Goal: Task Accomplishment & Management: Manage account settings

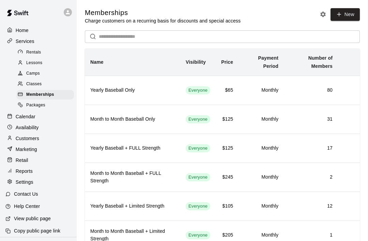
click at [23, 34] on p "Home" at bounding box center [22, 30] width 13 height 7
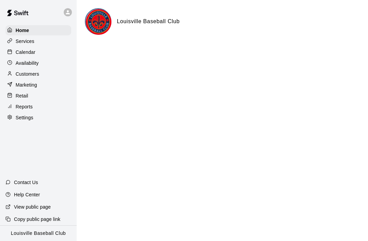
click at [25, 40] on p "Services" at bounding box center [25, 41] width 19 height 7
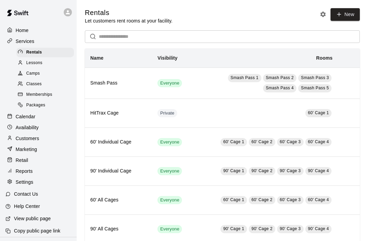
click at [48, 93] on span "Memberships" at bounding box center [39, 94] width 26 height 7
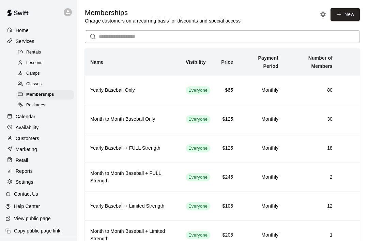
click at [35, 74] on span "Camps" at bounding box center [33, 73] width 14 height 7
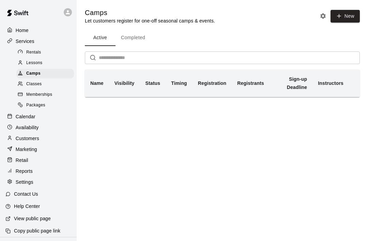
click at [131, 40] on button "Completed" at bounding box center [132, 38] width 35 height 16
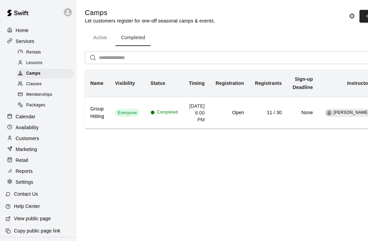
click at [26, 33] on p "Home" at bounding box center [22, 30] width 13 height 7
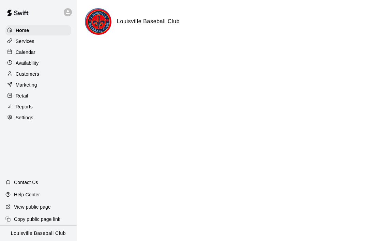
click at [25, 121] on div "Settings" at bounding box center [38, 117] width 66 height 10
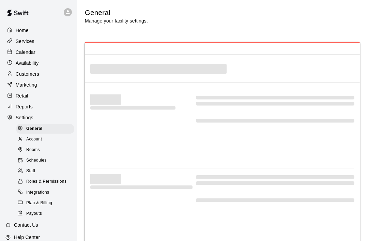
select select "**"
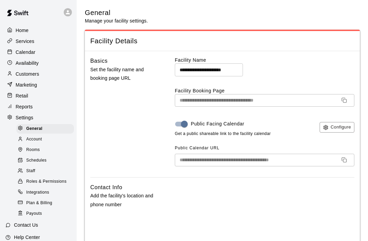
click at [342, 97] on icon "Copy URL" at bounding box center [343, 99] width 5 height 5
select select "**"
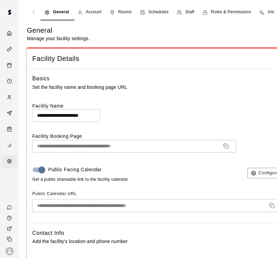
select select "**"
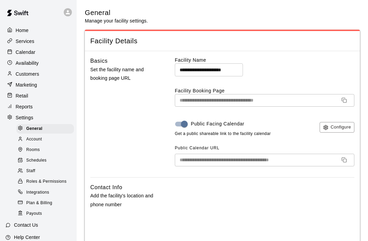
click at [32, 41] on p "Services" at bounding box center [25, 41] width 19 height 7
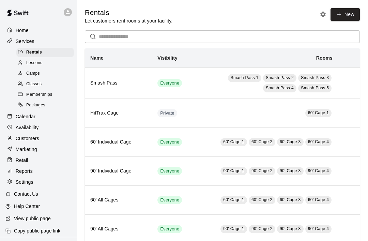
click at [42, 62] on span "Lessons" at bounding box center [34, 63] width 16 height 7
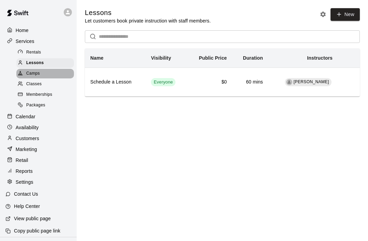
click at [38, 76] on span "Camps" at bounding box center [33, 73] width 14 height 7
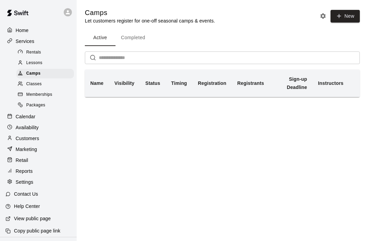
click at [324, 20] on button "Camp settings" at bounding box center [323, 16] width 10 height 10
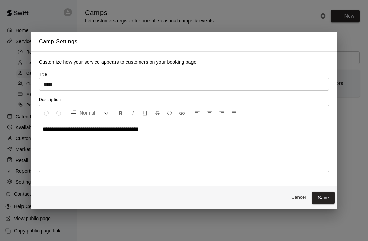
click at [295, 198] on button "Cancel" at bounding box center [298, 197] width 22 height 11
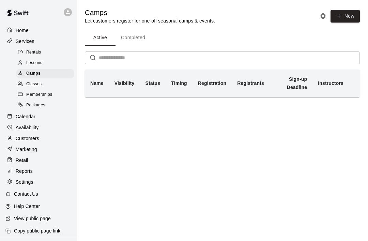
click at [318, 19] on span "New" at bounding box center [339, 16] width 42 height 13
click at [321, 13] on icon "Camp settings" at bounding box center [322, 16] width 7 height 7
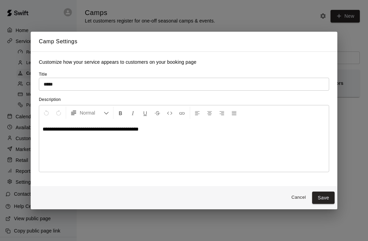
click at [255, 80] on input "*****" at bounding box center [184, 84] width 290 height 13
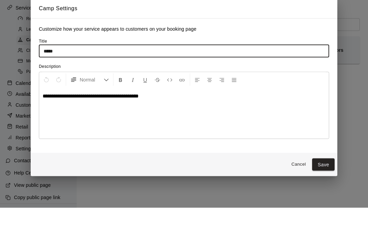
click at [301, 78] on input "*****" at bounding box center [184, 84] width 290 height 13
type input "*"
type input "**********"
click at [179, 126] on p "**********" at bounding box center [184, 129] width 282 height 7
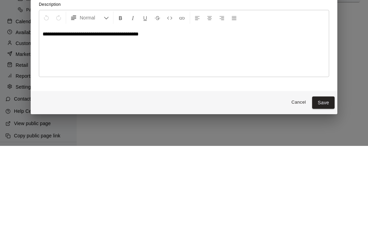
click at [104, 126] on span "**********" at bounding box center [91, 128] width 96 height 5
click at [128, 126] on span "**********" at bounding box center [87, 128] width 88 height 5
click at [238, 120] on div "**********" at bounding box center [183, 145] width 289 height 51
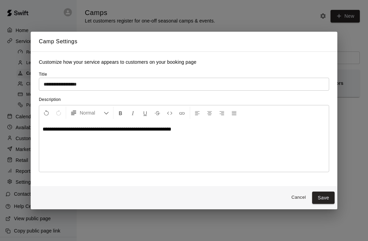
click at [328, 199] on button "Save" at bounding box center [323, 197] width 22 height 13
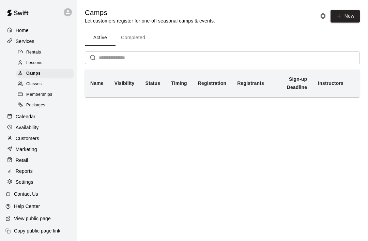
click at [347, 16] on button "New" at bounding box center [344, 16] width 29 height 13
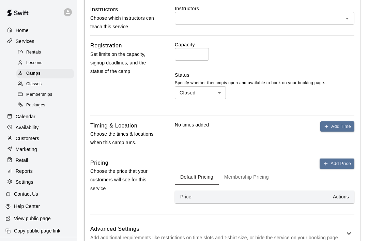
scroll to position [256, 0]
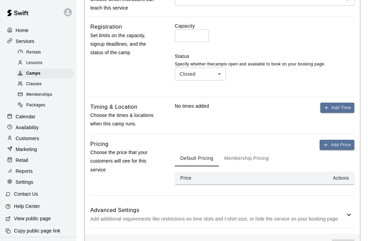
click at [349, 213] on icon at bounding box center [348, 214] width 4 height 2
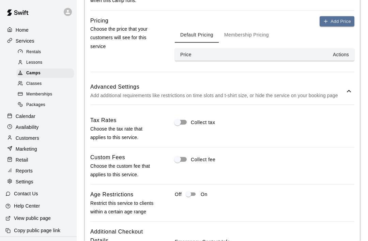
scroll to position [380, 0]
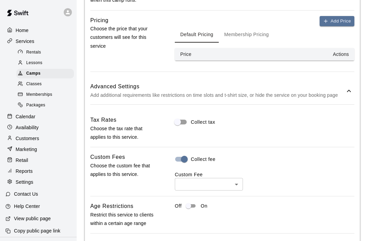
click at [235, 182] on body "Home Services Rentals Lessons Camps Classes Memberships Packages Calendar Avail…" at bounding box center [184, 8] width 368 height 777
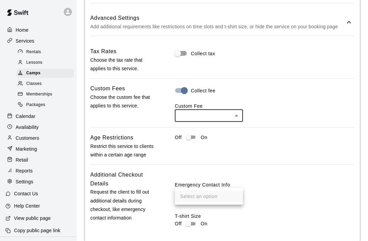
click at [236, 110] on div at bounding box center [184, 120] width 368 height 241
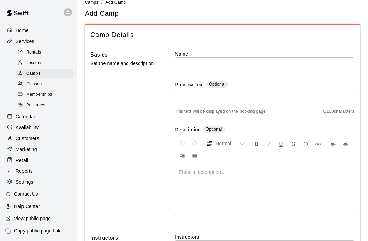
scroll to position [11, 0]
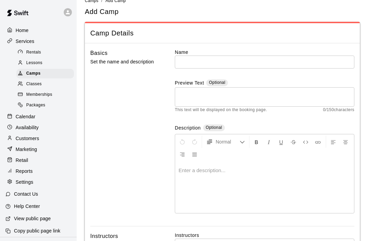
click at [274, 64] on input "text" at bounding box center [264, 61] width 179 height 13
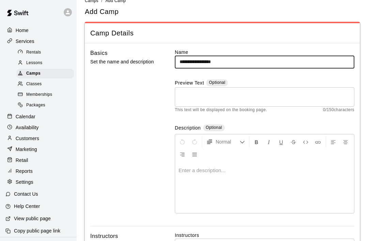
type input "**********"
click at [228, 174] on div at bounding box center [264, 187] width 179 height 51
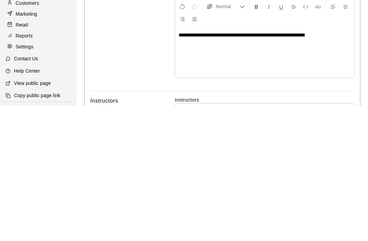
scroll to position [146, 0]
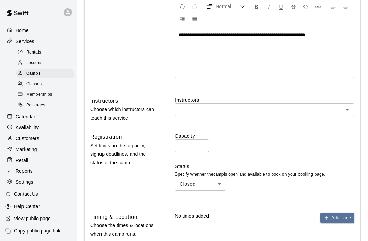
click at [348, 109] on icon "Open" at bounding box center [347, 109] width 8 height 8
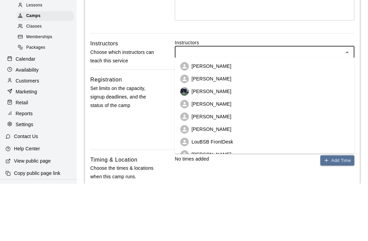
scroll to position [204, 0]
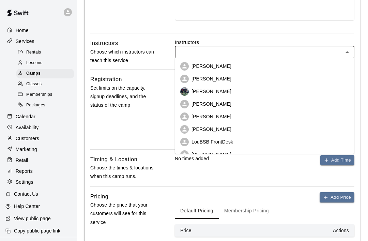
click at [348, 50] on icon "Close" at bounding box center [347, 52] width 8 height 8
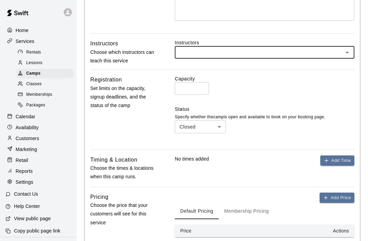
click at [195, 92] on input "*" at bounding box center [192, 88] width 34 height 13
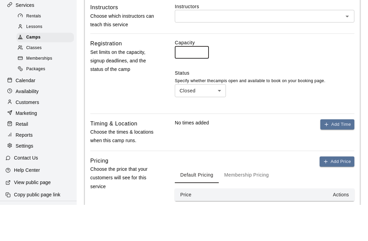
scroll to position [240, 0]
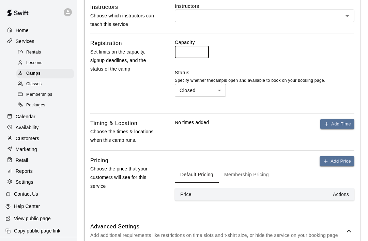
type input "**"
click at [210, 90] on body "**********" at bounding box center [184, 142] width 368 height 765
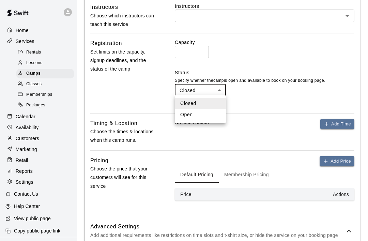
click at [289, 92] on div at bounding box center [184, 120] width 368 height 241
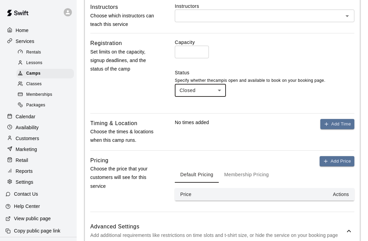
click at [336, 127] on button "Add Time" at bounding box center [337, 124] width 34 height 11
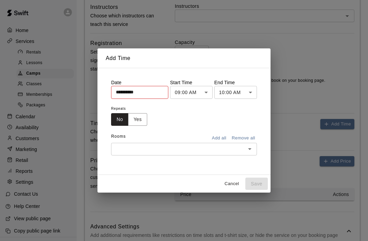
click at [149, 93] on input "**********" at bounding box center [137, 92] width 52 height 13
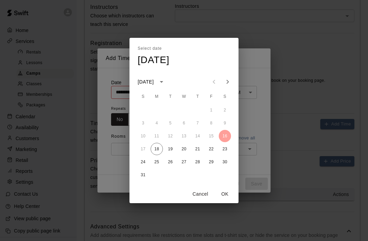
click at [231, 81] on icon "Next month" at bounding box center [227, 82] width 8 height 8
click at [231, 83] on icon "Next month" at bounding box center [227, 82] width 8 height 8
click at [228, 83] on icon "Next month" at bounding box center [227, 82] width 8 height 8
click at [158, 124] on button "3" at bounding box center [156, 123] width 12 height 12
click at [173, 123] on button "4" at bounding box center [170, 123] width 12 height 12
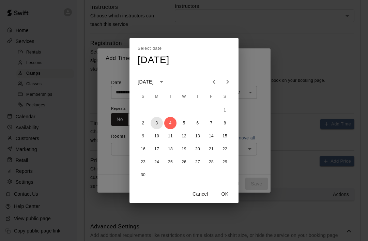
click at [159, 125] on button "3" at bounding box center [156, 123] width 12 height 12
type input "**********"
click at [229, 197] on button "OK" at bounding box center [225, 194] width 22 height 13
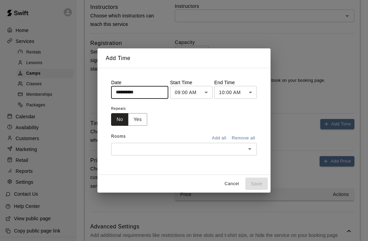
click at [143, 120] on button "Yes" at bounding box center [137, 119] width 19 height 13
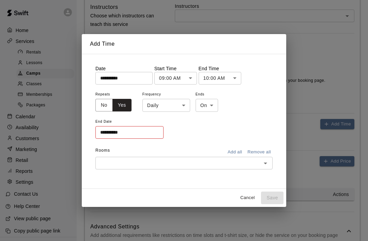
click at [186, 106] on body "**********" at bounding box center [184, 142] width 368 height 765
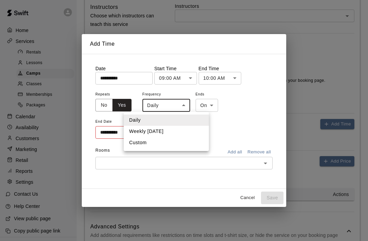
click at [172, 130] on li "Weekly [DATE]" at bounding box center [166, 131] width 85 height 11
type input "******"
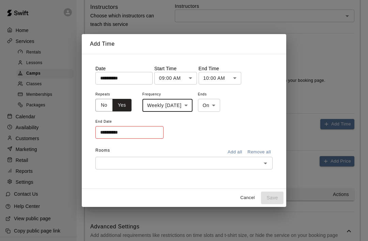
click at [151, 137] on input "**********" at bounding box center [126, 132] width 63 height 13
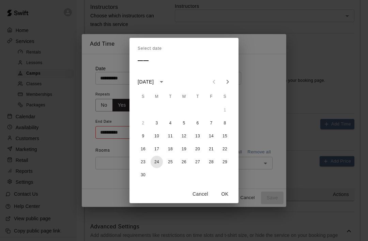
click at [158, 161] on button "24" at bounding box center [156, 162] width 12 height 12
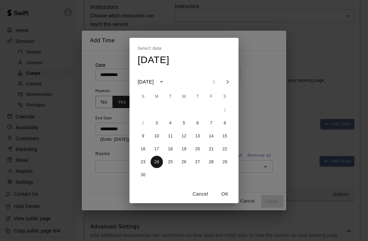
type input "**********"
click at [228, 193] on button "OK" at bounding box center [225, 194] width 22 height 13
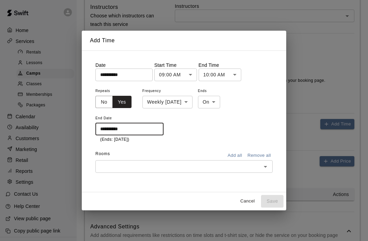
click at [268, 169] on icon "Open" at bounding box center [265, 166] width 8 height 8
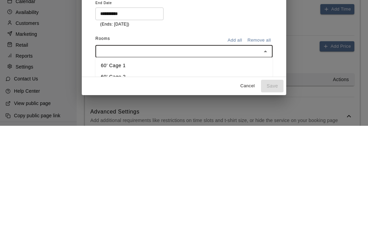
click at [125, 175] on li "60' Cage 1" at bounding box center [183, 180] width 177 height 11
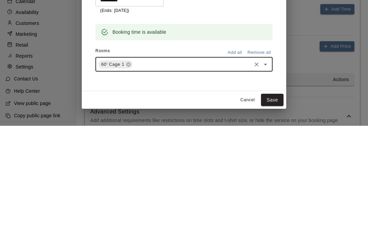
click at [269, 175] on icon "Open" at bounding box center [265, 179] width 8 height 8
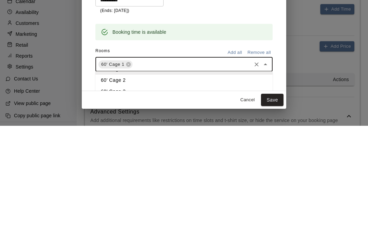
click at [132, 190] on li "60' Cage 2" at bounding box center [183, 195] width 177 height 11
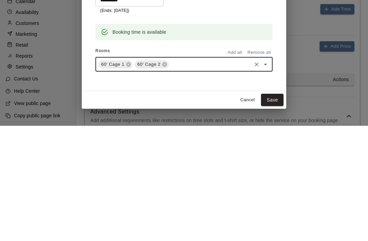
click at [267, 175] on icon "Open" at bounding box center [265, 179] width 8 height 8
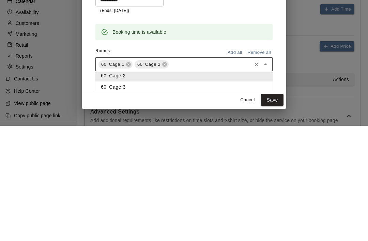
scroll to position [15, 0]
click at [127, 197] on li "60' Cage 3" at bounding box center [183, 202] width 177 height 11
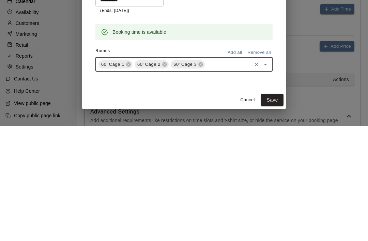
scroll to position [355, 0]
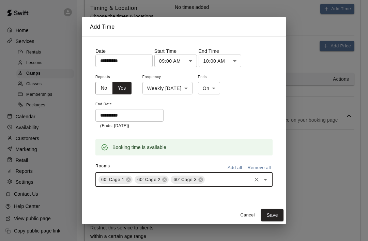
click at [185, 62] on body "**********" at bounding box center [184, 27] width 368 height 765
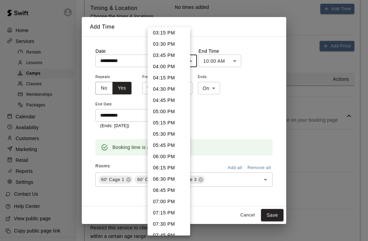
scroll to position [688, 0]
click at [172, 134] on li "05:30 PM" at bounding box center [168, 133] width 43 height 11
type input "********"
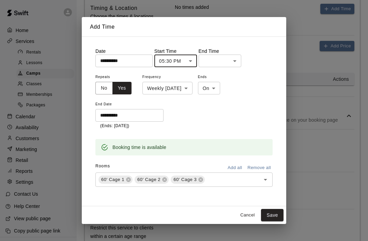
click at [226, 66] on body "**********" at bounding box center [184, 27] width 368 height 765
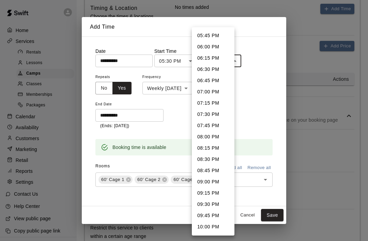
click at [214, 71] on li "06:30 PM" at bounding box center [213, 69] width 43 height 11
type input "********"
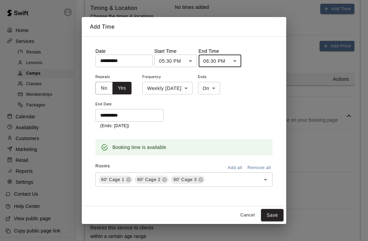
click at [276, 213] on button "Save" at bounding box center [272, 215] width 22 height 13
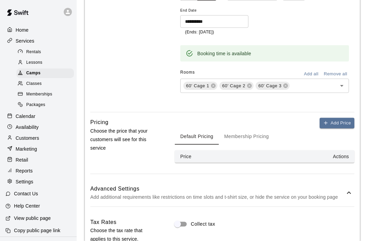
click at [343, 118] on button "Add Price" at bounding box center [336, 123] width 35 height 11
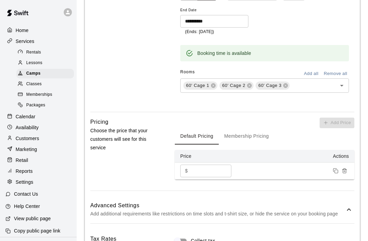
click at [216, 168] on input "*" at bounding box center [210, 170] width 41 height 13
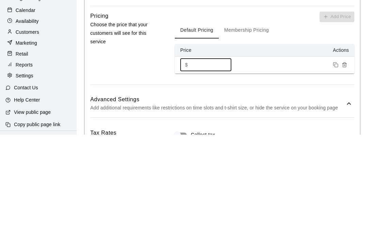
type input "**"
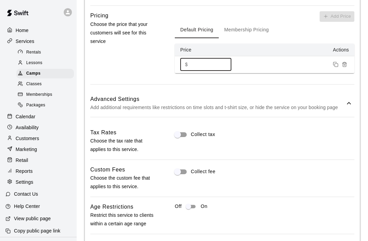
click at [252, 28] on button "Membership Pricing" at bounding box center [245, 30] width 55 height 16
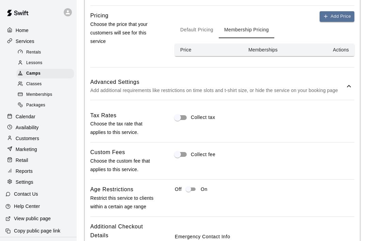
click at [339, 14] on button "Add Price" at bounding box center [336, 16] width 35 height 11
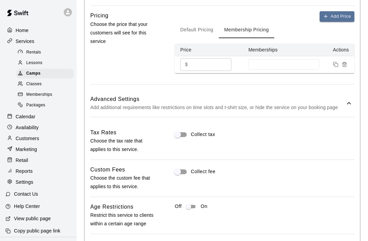
click at [212, 60] on input "*" at bounding box center [210, 64] width 41 height 13
type input "**"
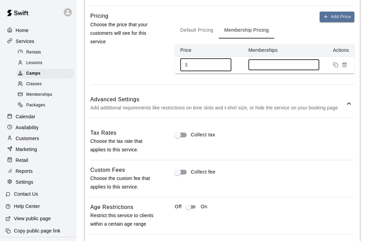
click at [281, 62] on input at bounding box center [283, 64] width 64 height 5
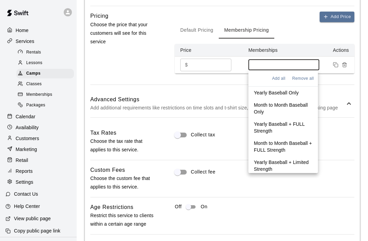
click at [291, 92] on p "Yearly Baseball Only" at bounding box center [276, 92] width 45 height 7
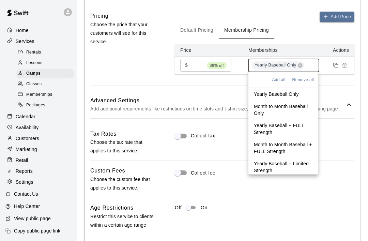
click at [316, 62] on div "Yearly Baseball Only" at bounding box center [283, 66] width 71 height 14
click at [297, 109] on p "Month to Month Baseball Only" at bounding box center [283, 110] width 59 height 14
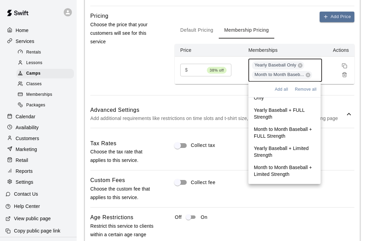
scroll to position [27, 0]
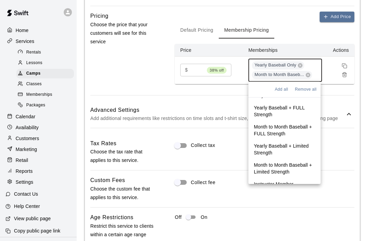
click at [289, 110] on p "Yearly Baseball + FULL Strength" at bounding box center [284, 111] width 61 height 14
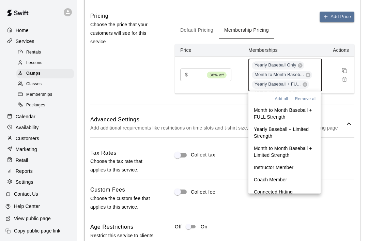
scroll to position [52, 0]
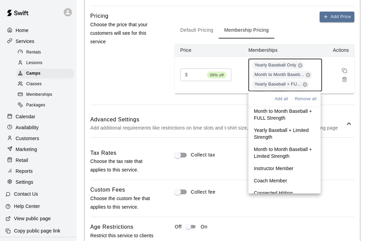
click at [281, 115] on p "Month to Month Baseball + FULL Strength" at bounding box center [284, 115] width 61 height 14
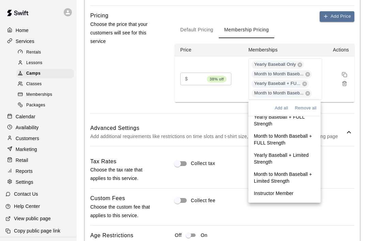
scroll to position [42, 0]
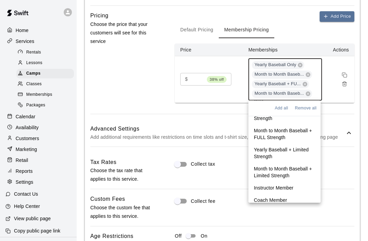
click at [290, 151] on p "Yearly Baseball + Limited Strength" at bounding box center [284, 153] width 61 height 14
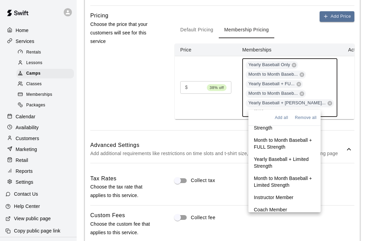
click at [286, 183] on p "Month to Month Baseball + Limited Strength" at bounding box center [284, 182] width 61 height 14
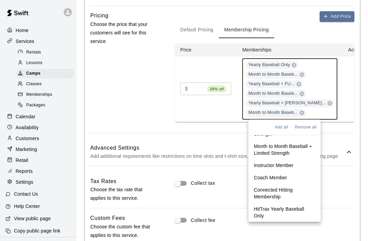
scroll to position [84, 0]
click at [277, 195] on p "Connected Hitting Membership" at bounding box center [284, 193] width 61 height 14
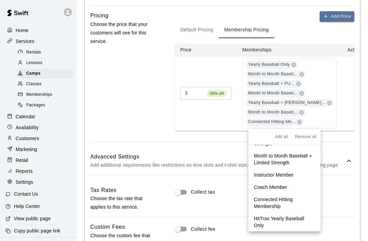
click at [226, 134] on div "Add Price Default Pricing Membership Pricing Price Memberships Actions $ ** 38%…" at bounding box center [264, 76] width 179 height 130
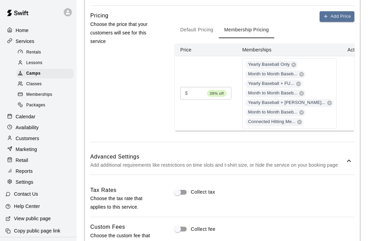
click at [349, 158] on icon at bounding box center [348, 161] width 8 height 8
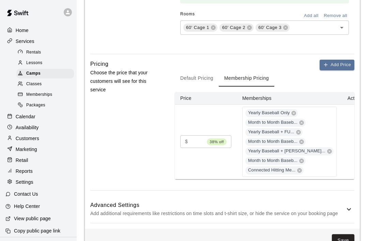
scroll to position [478, 0]
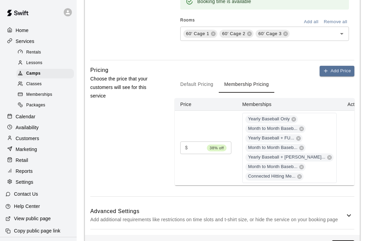
click at [347, 211] on icon at bounding box center [348, 215] width 8 height 8
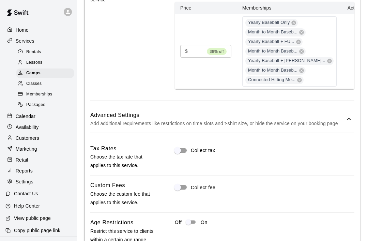
scroll to position [591, 0]
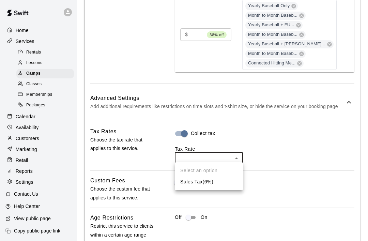
click at [215, 183] on li "Sales Tax ( 6 %)" at bounding box center [209, 181] width 68 height 11
type input "***"
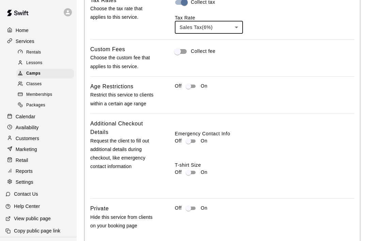
scroll to position [734, 0]
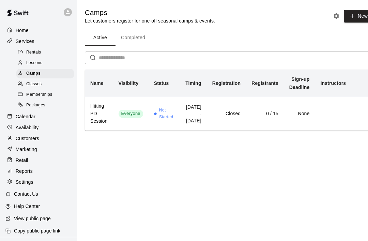
click at [33, 117] on p "Calendar" at bounding box center [26, 116] width 20 height 7
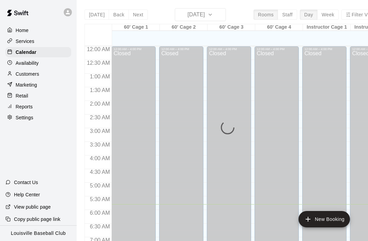
scroll to position [158, 0]
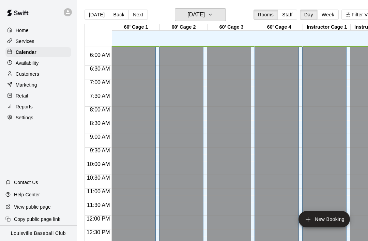
click at [213, 14] on icon "button" at bounding box center [209, 15] width 5 height 8
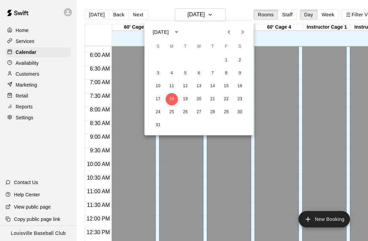
click at [246, 33] on icon "Next month" at bounding box center [242, 32] width 8 height 8
click at [246, 32] on icon "Next month" at bounding box center [242, 32] width 8 height 8
click at [248, 30] on button "Next month" at bounding box center [242, 32] width 14 height 14
click at [175, 72] on button "3" at bounding box center [171, 73] width 12 height 12
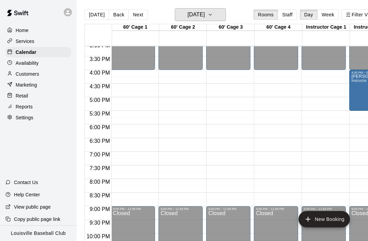
scroll to position [0, 1]
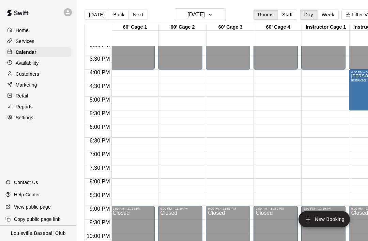
click at [24, 45] on p "Services" at bounding box center [25, 41] width 19 height 7
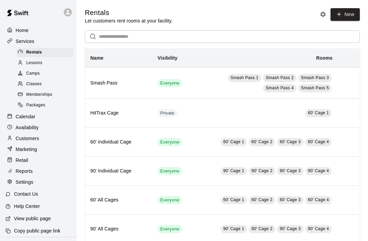
click at [42, 76] on div "Camps" at bounding box center [45, 74] width 58 height 10
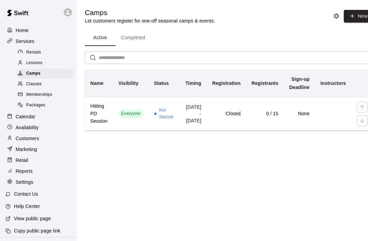
click at [241, 129] on td "Closed" at bounding box center [226, 113] width 39 height 33
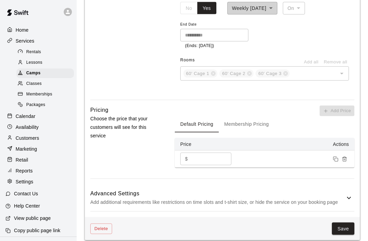
scroll to position [444, 0]
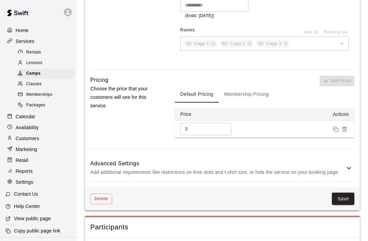
click at [349, 166] on icon at bounding box center [348, 167] width 4 height 2
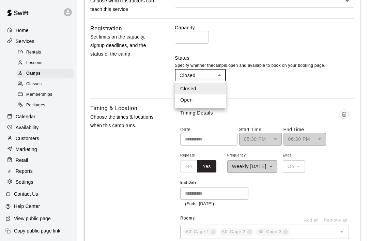
click at [198, 100] on li "Open" at bounding box center [200, 99] width 51 height 11
type input "****"
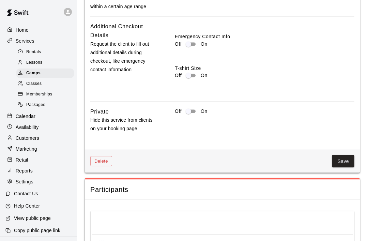
scroll to position [778, 0]
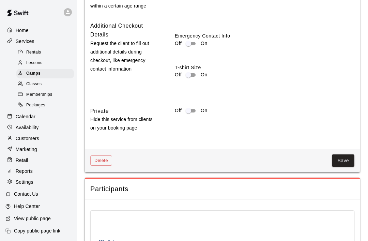
click at [341, 157] on button "Save" at bounding box center [342, 160] width 22 height 13
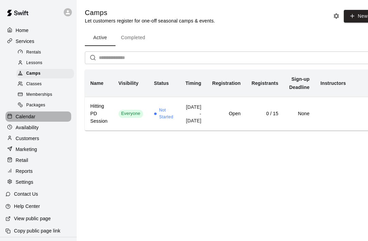
click at [34, 119] on p "Calendar" at bounding box center [26, 116] width 20 height 7
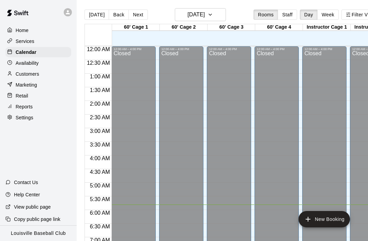
scroll to position [158, 0]
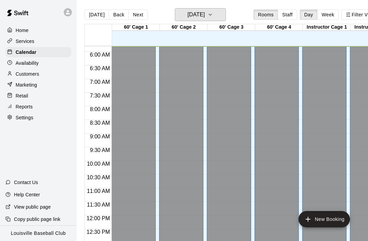
click at [213, 15] on icon "button" at bounding box center [209, 15] width 5 height 8
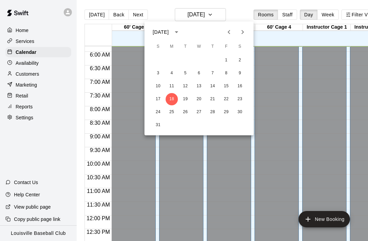
click at [244, 34] on icon "Next month" at bounding box center [242, 32] width 8 height 8
click at [244, 33] on icon "Next month" at bounding box center [242, 32] width 8 height 8
click at [242, 34] on icon "Next month" at bounding box center [242, 32] width 8 height 8
click at [172, 74] on button "3" at bounding box center [171, 73] width 12 height 12
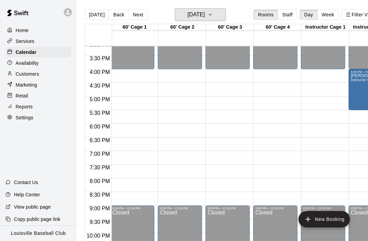
scroll to position [412, 1]
click at [30, 45] on p "Services" at bounding box center [25, 41] width 19 height 7
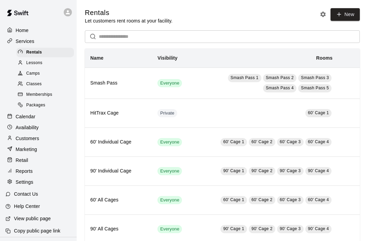
click at [39, 75] on span "Camps" at bounding box center [33, 73] width 14 height 7
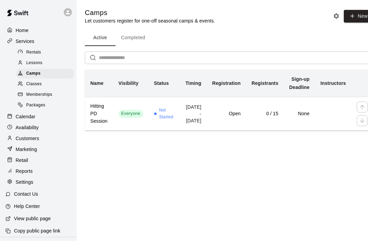
click at [192, 124] on td "[DATE] - [DATE]" at bounding box center [193, 113] width 27 height 33
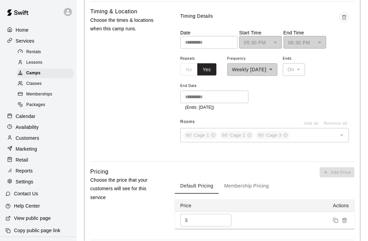
click at [250, 188] on button "Membership Pricing" at bounding box center [245, 185] width 55 height 16
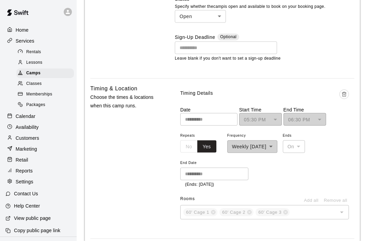
scroll to position [316, 0]
click at [347, 95] on button "Delete time" at bounding box center [344, 94] width 10 height 10
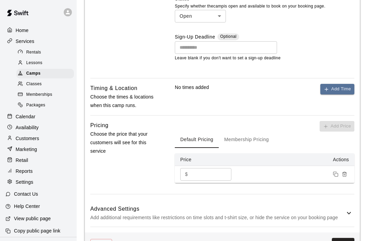
click at [347, 170] on button "Remove price" at bounding box center [344, 173] width 9 height 9
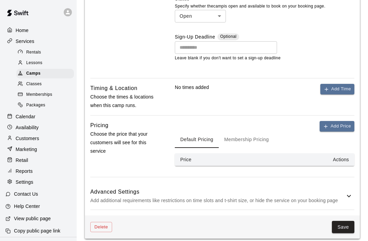
click at [255, 137] on button "Membership Pricing" at bounding box center [245, 139] width 55 height 16
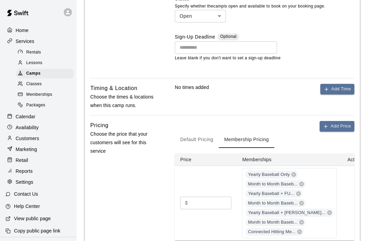
click at [354, 209] on button "Remove price" at bounding box center [358, 207] width 9 height 9
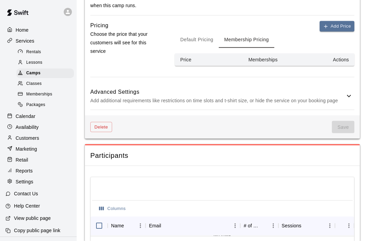
scroll to position [407, 0]
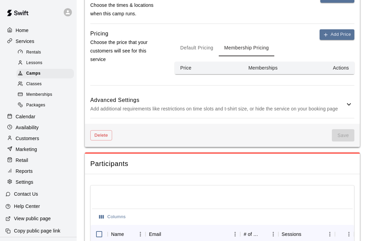
click at [349, 105] on icon at bounding box center [348, 104] width 8 height 8
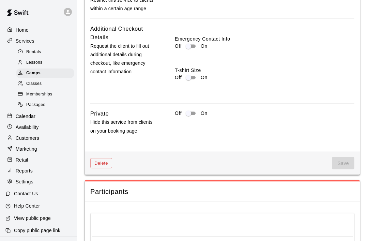
click at [102, 159] on button "Delete" at bounding box center [101, 163] width 22 height 11
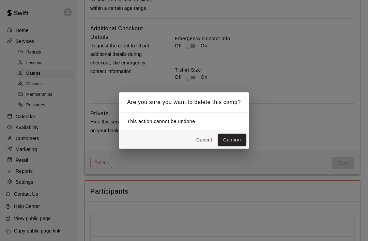
click at [238, 146] on button "Confirm" at bounding box center [231, 139] width 29 height 13
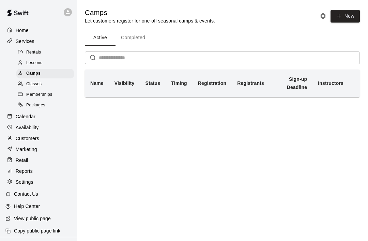
click at [324, 16] on icon "Camp settings" at bounding box center [322, 15] width 5 height 5
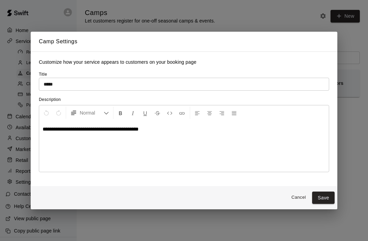
click at [303, 199] on button "Cancel" at bounding box center [298, 197] width 22 height 11
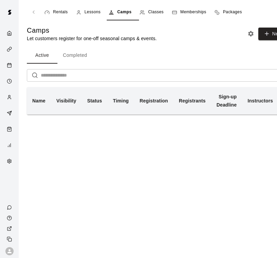
click at [159, 14] on span "Classes" at bounding box center [155, 12] width 15 height 7
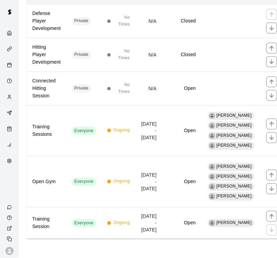
scroll to position [110, 0]
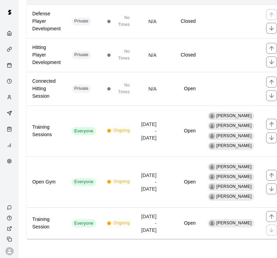
click at [116, 227] on div "Ongoing" at bounding box center [118, 223] width 23 height 7
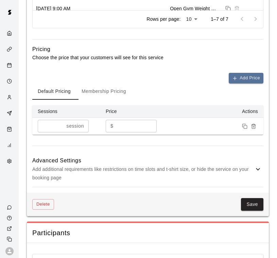
click at [48, 210] on button "Delete" at bounding box center [43, 204] width 22 height 11
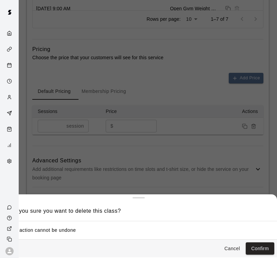
click at [266, 240] on button "Confirm" at bounding box center [260, 248] width 29 height 13
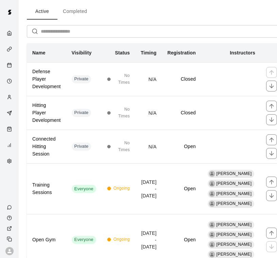
scroll to position [44, 0]
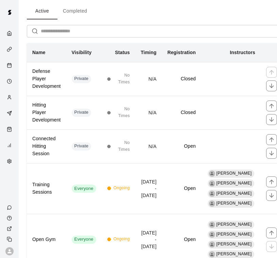
click at [100, 200] on td "Everyone" at bounding box center [83, 188] width 35 height 51
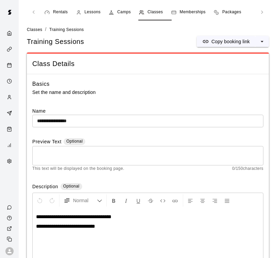
click at [113, 161] on textarea at bounding box center [148, 156] width 222 height 14
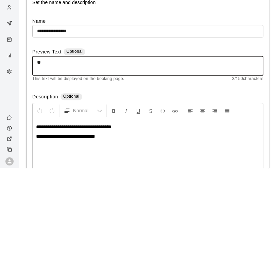
type textarea "*"
click at [63, 149] on textarea "**********" at bounding box center [148, 156] width 222 height 14
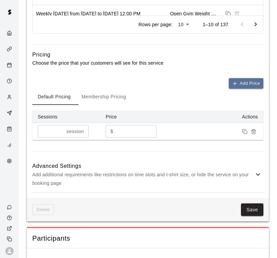
type textarea "**********"
click at [250, 216] on button "Save" at bounding box center [252, 210] width 22 height 13
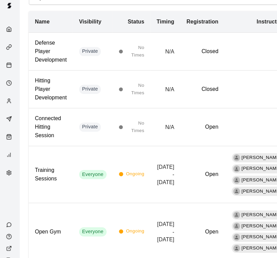
scroll to position [80, 0]
click at [96, 160] on td "Everyone" at bounding box center [83, 162] width 35 height 51
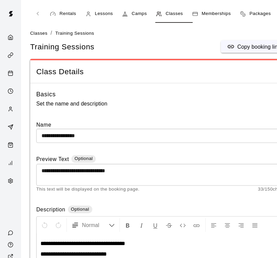
click at [49, 151] on textarea "**********" at bounding box center [148, 156] width 222 height 14
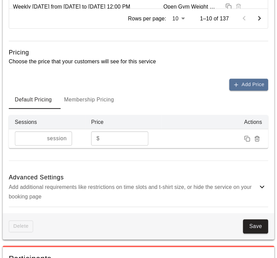
type textarea "**********"
click at [241, 206] on button "Save" at bounding box center [252, 208] width 22 height 13
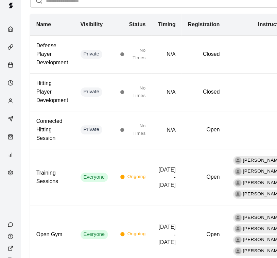
scroll to position [73, 0]
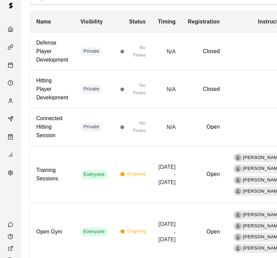
click at [59, 212] on h6 "Open Gym" at bounding box center [46, 213] width 29 height 7
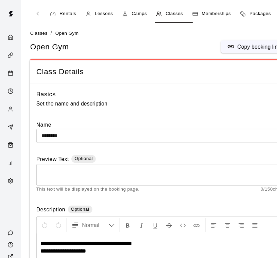
click at [129, 158] on textarea at bounding box center [148, 156] width 222 height 14
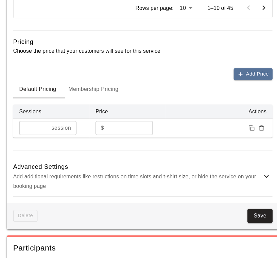
scroll to position [501, 0]
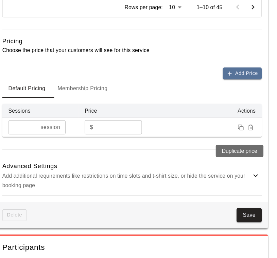
type textarea "**********"
click at [241, 197] on button "Save" at bounding box center [252, 198] width 22 height 13
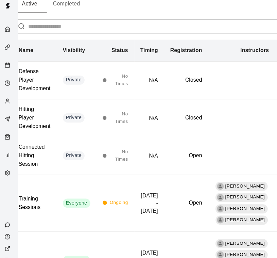
scroll to position [48, 13]
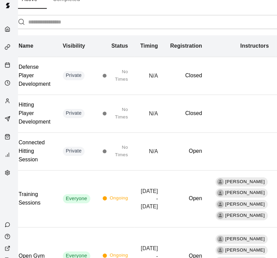
click at [77, 107] on td "Private" at bounding box center [70, 109] width 35 height 34
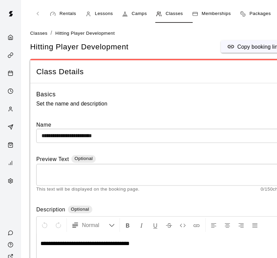
click at [81, 154] on textarea at bounding box center [148, 156] width 222 height 14
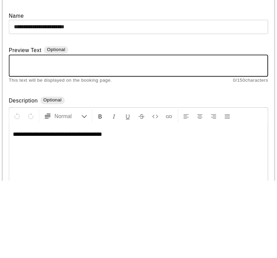
type textarea "*"
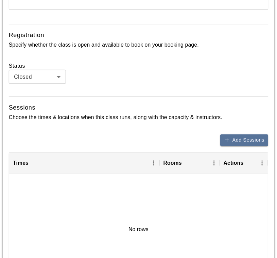
type textarea "**********"
click at [221, 128] on button "Add Sessions" at bounding box center [242, 132] width 43 height 11
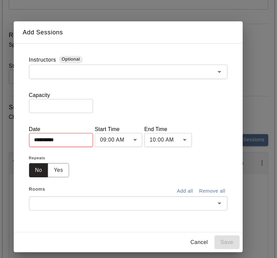
click at [216, 67] on icon "Open" at bounding box center [220, 71] width 8 height 8
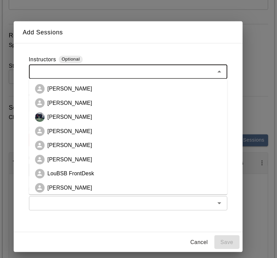
click at [216, 67] on icon "Close" at bounding box center [220, 71] width 8 height 8
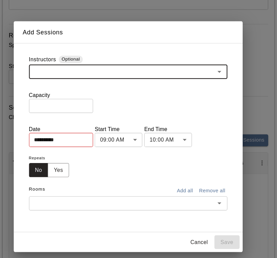
click at [65, 95] on input "*" at bounding box center [78, 101] width 57 height 13
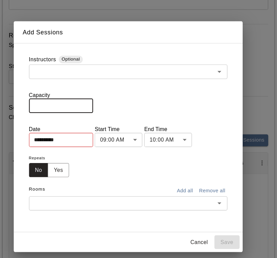
type input "**"
click at [60, 126] on input "**********" at bounding box center [76, 132] width 52 height 13
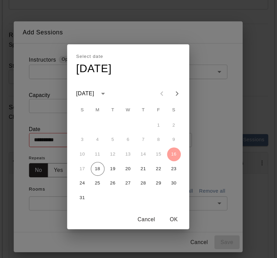
click at [178, 86] on icon "Next month" at bounding box center [182, 90] width 8 height 8
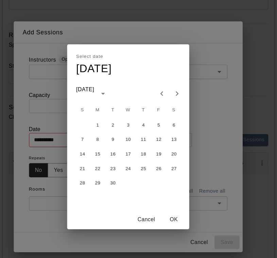
click at [178, 86] on icon "Next month" at bounding box center [182, 90] width 8 height 8
click at [176, 87] on button "Next month" at bounding box center [183, 91] width 14 height 14
click at [178, 87] on icon "Next month" at bounding box center [182, 90] width 8 height 8
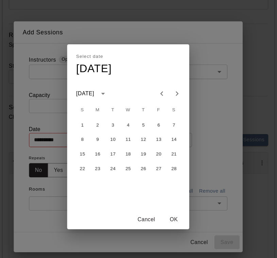
click at [178, 87] on icon "Next month" at bounding box center [182, 90] width 8 height 8
click at [176, 88] on button "Next month" at bounding box center [183, 91] width 14 height 14
click at [165, 86] on icon "Previous month" at bounding box center [169, 90] width 8 height 8
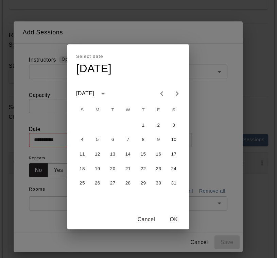
click at [165, 86] on icon "Previous month" at bounding box center [169, 90] width 8 height 8
click at [165, 87] on icon "Previous month" at bounding box center [169, 90] width 8 height 8
click at [105, 126] on button "3" at bounding box center [111, 132] width 12 height 12
type input "**********"
click at [169, 196] on button "OK" at bounding box center [180, 202] width 22 height 13
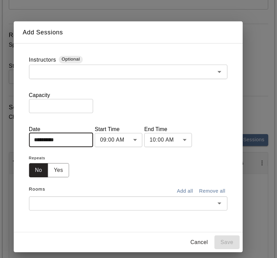
click at [67, 152] on button "Yes" at bounding box center [76, 158] width 19 height 13
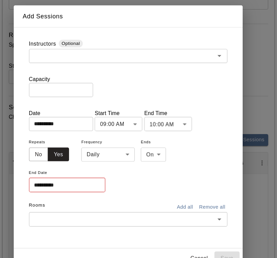
click at [112, 111] on body "**********" at bounding box center [138, 171] width 277 height 831
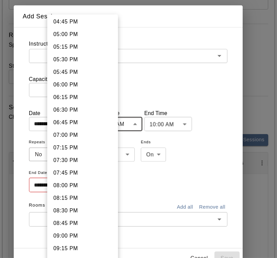
scroll to position [754, 0]
click at [67, 66] on li "05:30 PM" at bounding box center [98, 60] width 63 height 11
type input "********"
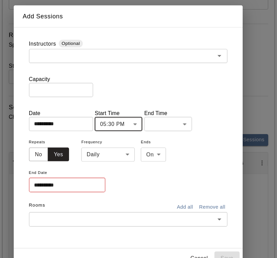
click at [153, 112] on body "**********" at bounding box center [138, 171] width 277 height 831
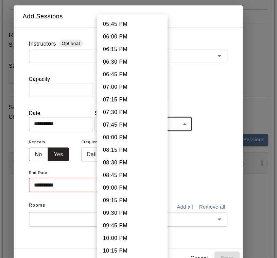
click at [111, 59] on li "06:30 PM" at bounding box center [142, 61] width 63 height 11
type input "********"
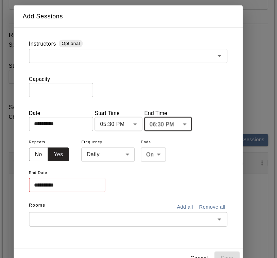
click at [60, 167] on input "**********" at bounding box center [81, 171] width 63 height 13
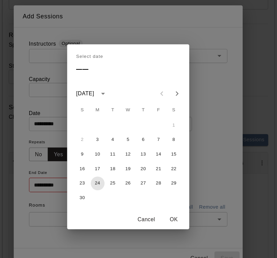
click at [105, 164] on button "24" at bounding box center [111, 170] width 12 height 12
type input "**********"
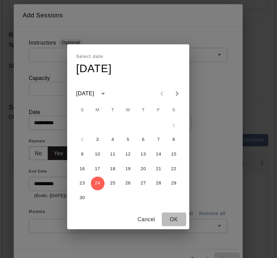
click at [169, 198] on button "OK" at bounding box center [180, 202] width 22 height 13
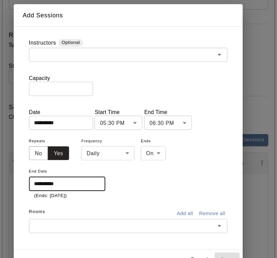
click at [216, 204] on icon "Open" at bounding box center [220, 208] width 8 height 8
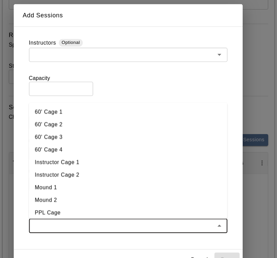
scroll to position [256, 0]
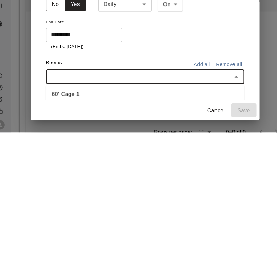
click at [109, 218] on li "60' Cage 1" at bounding box center [138, 223] width 177 height 11
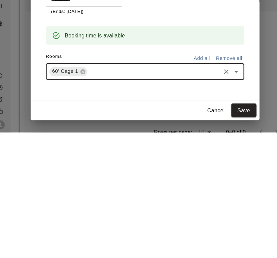
scroll to position [32, 0]
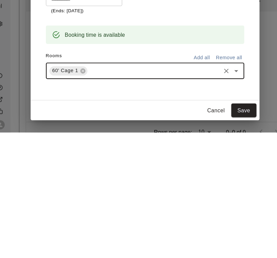
click at [215, 198] on button "Open" at bounding box center [220, 203] width 10 height 10
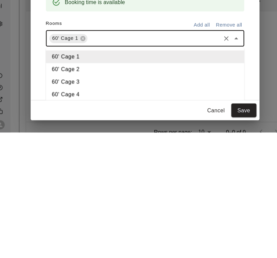
click at [71, 196] on li "60' Cage 2" at bounding box center [138, 201] width 177 height 11
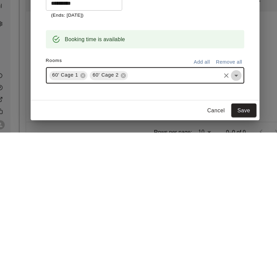
click at [216, 203] on icon "Open" at bounding box center [220, 207] width 8 height 8
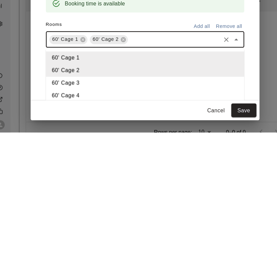
scroll to position [69, 0]
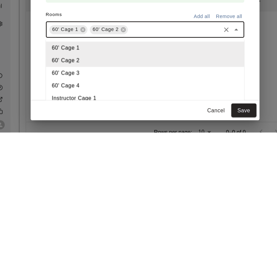
click at [75, 199] on li "60' Cage 3" at bounding box center [138, 204] width 177 height 11
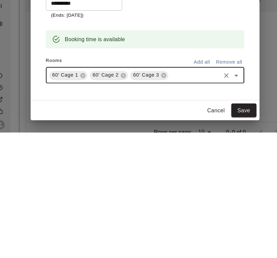
click at [218, 207] on icon "Open" at bounding box center [219, 208] width 3 height 2
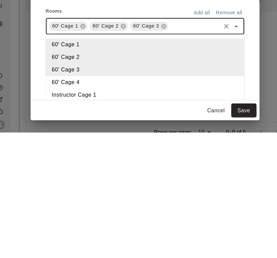
scroll to position [73, 0]
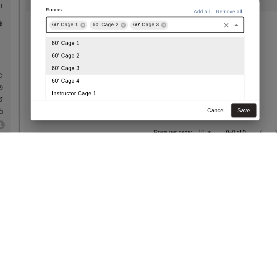
click at [72, 207] on li "60' Cage 4" at bounding box center [138, 212] width 177 height 11
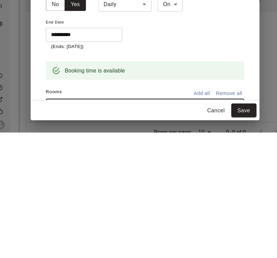
scroll to position [0, 0]
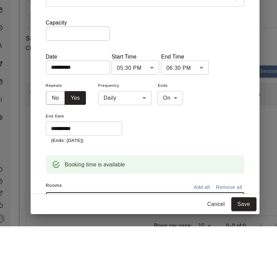
click at [74, 80] on input "**" at bounding box center [78, 86] width 57 height 13
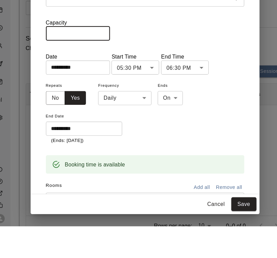
type input "*"
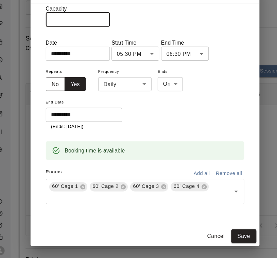
scroll to position [45, 0]
type input "**"
click at [221, 232] on button "Save" at bounding box center [227, 238] width 22 height 13
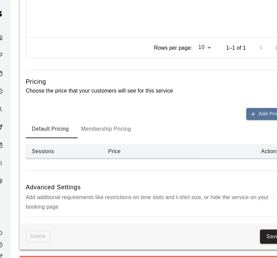
scroll to position [471, 0]
click at [234, 107] on button "Add Price" at bounding box center [246, 101] width 35 height 11
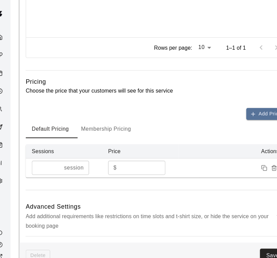
click at [127, 155] on input "*" at bounding box center [136, 149] width 41 height 13
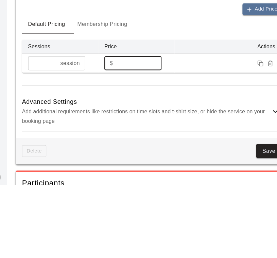
type input "**"
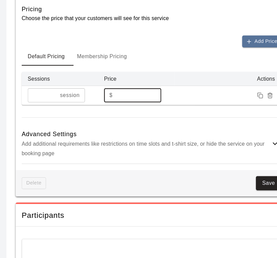
scroll to position [535, 0]
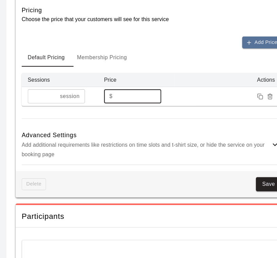
click at [104, 55] on button "Membership Pricing" at bounding box center [103, 51] width 55 height 16
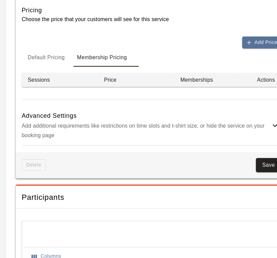
click at [229, 41] on button "Add Price" at bounding box center [246, 38] width 35 height 11
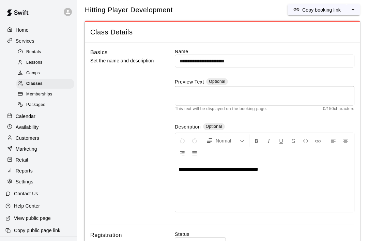
scroll to position [0, 0]
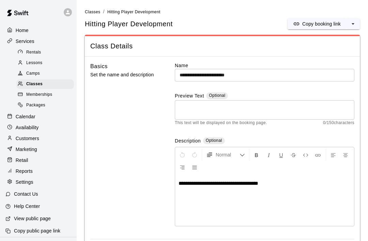
click at [96, 11] on span "Classes" at bounding box center [92, 12] width 15 height 5
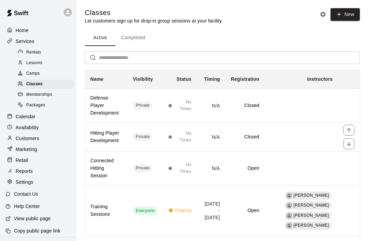
click at [109, 136] on h6 "Hitting Player Development" at bounding box center [106, 136] width 32 height 15
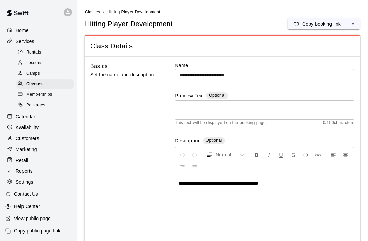
click at [243, 108] on textarea at bounding box center [264, 110] width 170 height 14
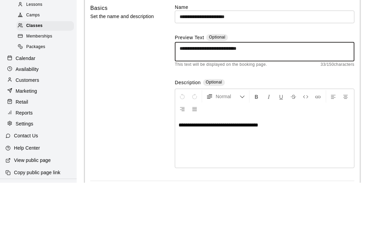
scroll to position [58, 0]
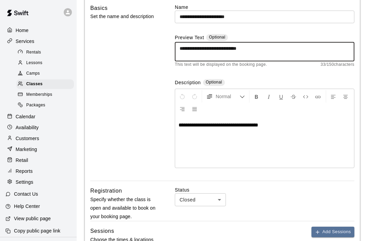
type textarea "**********"
click at [242, 122] on span "**********" at bounding box center [218, 124] width 80 height 5
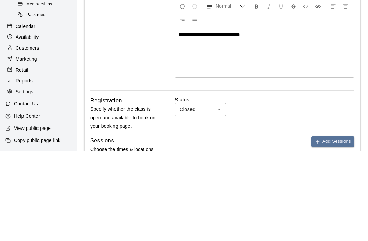
scroll to position [148, 0]
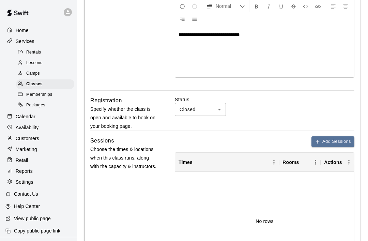
click at [275, 34] on p "**********" at bounding box center [264, 34] width 172 height 7
click at [218, 109] on body "**********" at bounding box center [184, 206] width 368 height 708
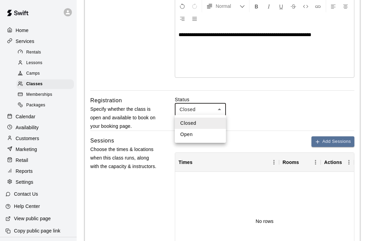
click at [204, 133] on li "Open" at bounding box center [200, 134] width 51 height 11
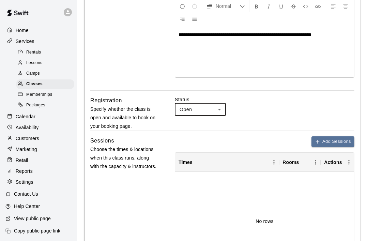
type input "****"
click at [336, 141] on button "Add Sessions" at bounding box center [332, 141] width 43 height 11
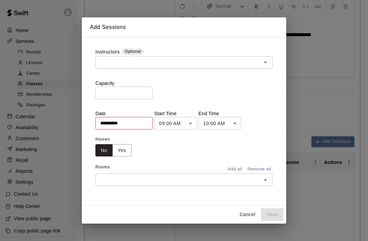
click at [129, 95] on input "*" at bounding box center [123, 92] width 57 height 13
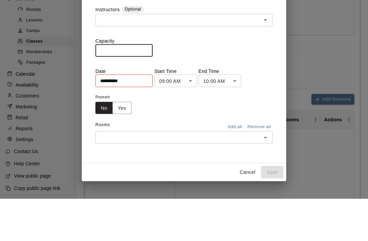
type input "**"
click at [129, 117] on input "**********" at bounding box center [121, 123] width 52 height 13
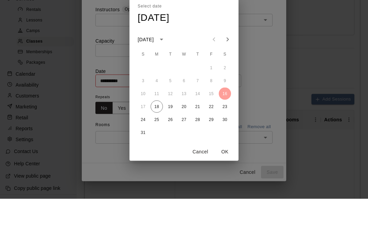
scroll to position [191, 0]
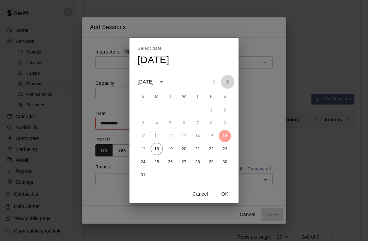
click at [227, 81] on icon "Next month" at bounding box center [227, 82] width 2 height 4
click at [227, 82] on icon "Next month" at bounding box center [227, 82] width 8 height 8
click at [161, 124] on button "3" at bounding box center [156, 123] width 12 height 12
type input "**********"
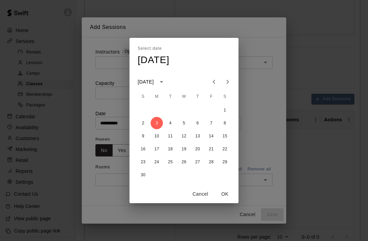
click at [228, 194] on button "OK" at bounding box center [225, 194] width 22 height 13
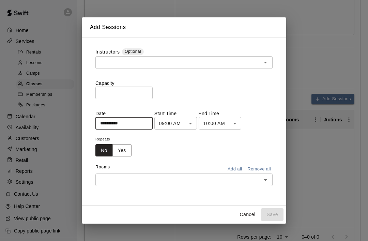
click at [179, 126] on body "**********" at bounding box center [184, 163] width 368 height 708
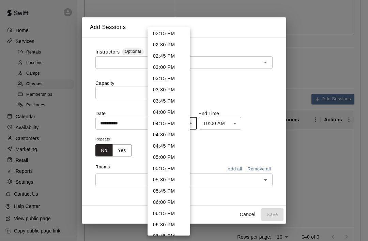
scroll to position [652, 0]
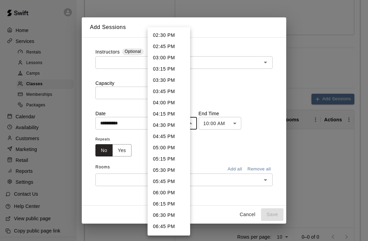
click at [169, 215] on li "06:30 PM" at bounding box center [168, 214] width 43 height 11
type input "********"
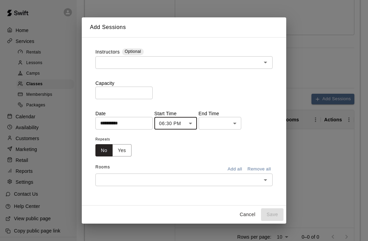
click at [181, 122] on body "**********" at bounding box center [184, 163] width 368 height 708
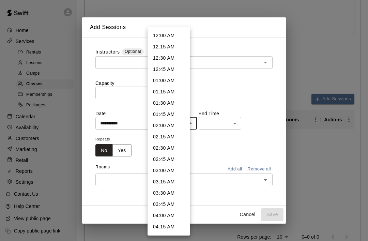
scroll to position [735, 0]
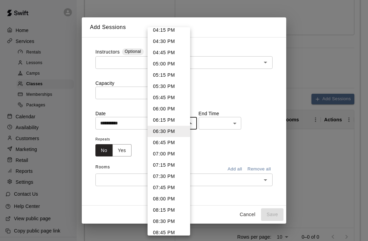
click at [175, 87] on li "05:30 PM" at bounding box center [168, 86] width 43 height 11
type input "********"
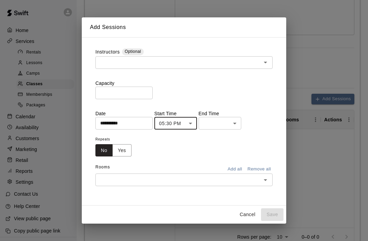
click at [227, 124] on body "**********" at bounding box center [184, 163] width 368 height 708
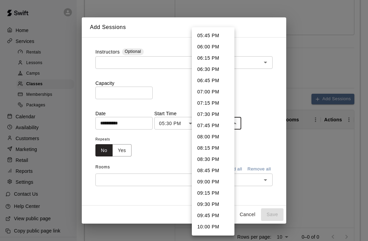
click at [214, 71] on li "06:30 PM" at bounding box center [213, 69] width 43 height 11
type input "********"
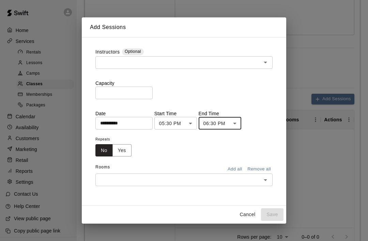
click at [156, 183] on input "text" at bounding box center [178, 179] width 162 height 9
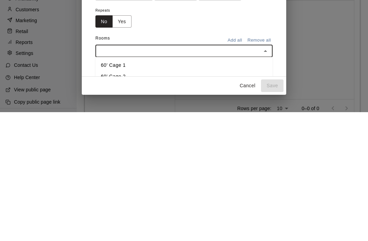
click at [161, 188] on li "60' Cage 1" at bounding box center [183, 193] width 177 height 11
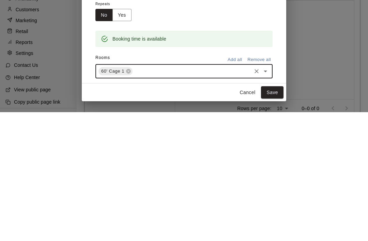
click at [266, 196] on icon "Open" at bounding box center [265, 200] width 8 height 8
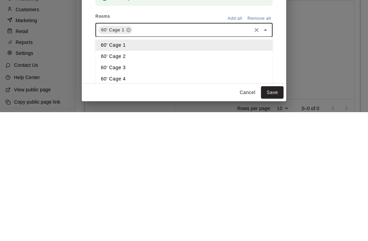
scroll to position [46, 0]
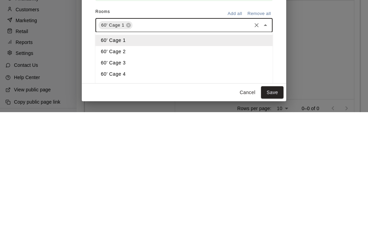
click at [129, 175] on li "60' Cage 2" at bounding box center [183, 180] width 177 height 11
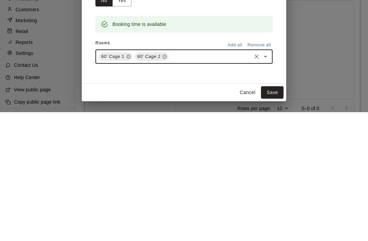
scroll to position [5, 0]
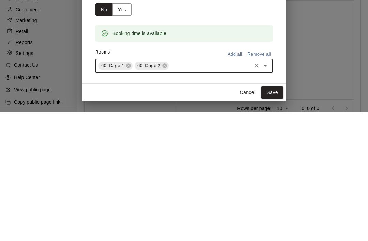
click at [268, 190] on icon "Open" at bounding box center [265, 194] width 8 height 8
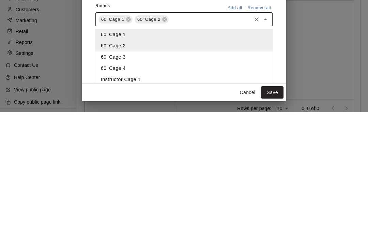
click at [125, 180] on li "60' Cage 3" at bounding box center [183, 185] width 177 height 11
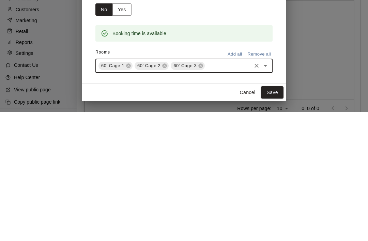
click at [269, 190] on button "Open" at bounding box center [265, 195] width 10 height 10
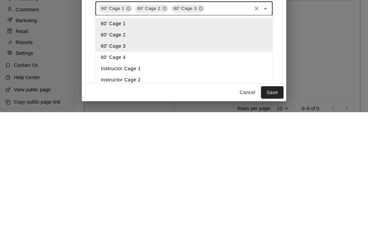
click at [125, 180] on li "60' Cage 4" at bounding box center [183, 185] width 177 height 11
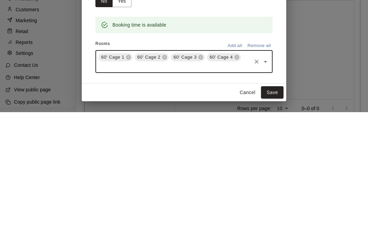
click at [274, 215] on button "Save" at bounding box center [272, 221] width 22 height 13
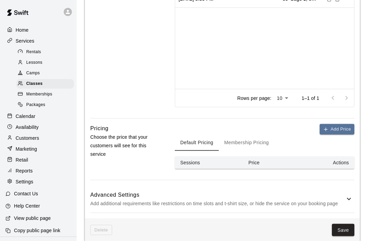
scroll to position [330, 0]
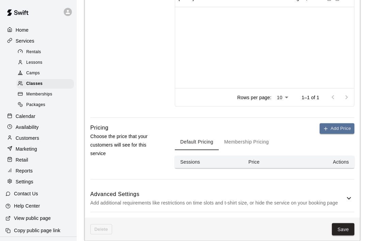
click at [339, 127] on button "Add Price" at bounding box center [336, 128] width 35 height 11
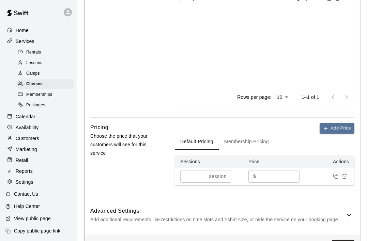
click at [276, 175] on input "*" at bounding box center [278, 176] width 41 height 13
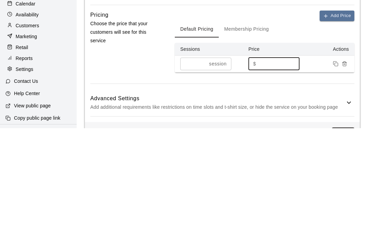
type input "**"
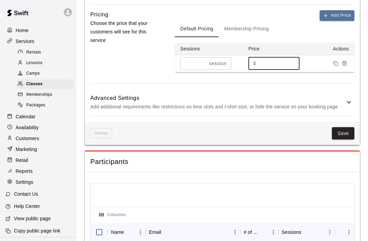
click at [254, 26] on button "Membership Pricing" at bounding box center [245, 29] width 55 height 16
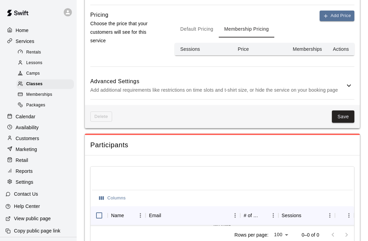
click at [336, 18] on button "Add Price" at bounding box center [336, 16] width 35 height 11
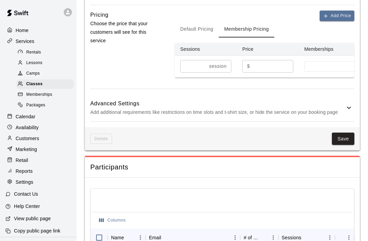
click at [273, 64] on input "*" at bounding box center [272, 66] width 41 height 13
type input "**"
click at [349, 103] on icon at bounding box center [348, 107] width 8 height 8
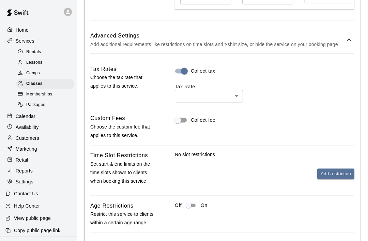
scroll to position [511, 0]
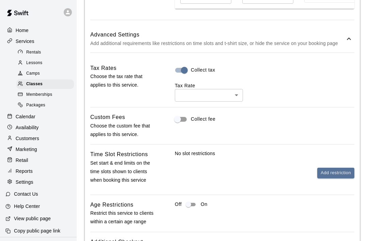
click at [236, 93] on body "**********" at bounding box center [184, 7] width 368 height 1036
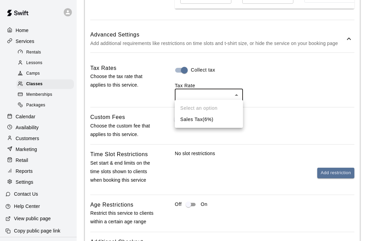
click at [216, 120] on li "Sales Tax ( 6 %)" at bounding box center [209, 119] width 68 height 11
type input "***"
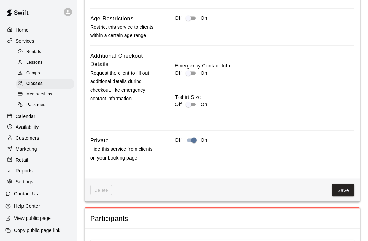
click at [345, 189] on button "Save" at bounding box center [342, 190] width 22 height 13
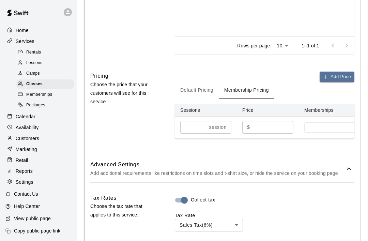
scroll to position [381, 0]
click at [329, 127] on input at bounding box center [337, 127] width 61 height 5
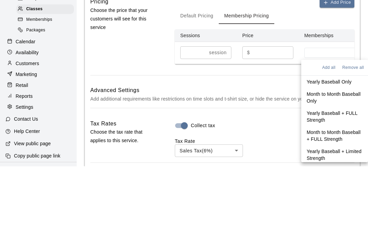
scroll to position [456, 0]
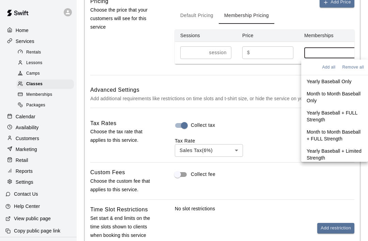
click at [346, 80] on p "Yearly Baseball Only" at bounding box center [328, 81] width 45 height 7
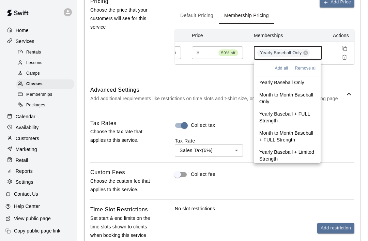
click at [300, 95] on p "Month to Month Baseball Only" at bounding box center [287, 98] width 56 height 14
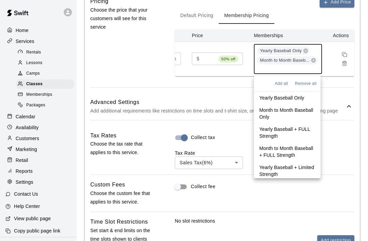
click at [302, 131] on p "Yearly Baseball + FULL Strength" at bounding box center [287, 133] width 56 height 14
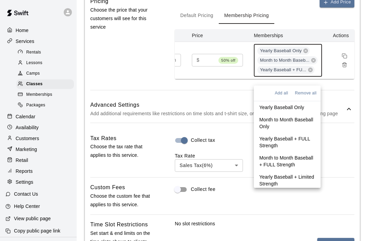
click at [289, 162] on p "Month to Month Baseball + FULL Strength" at bounding box center [287, 161] width 56 height 14
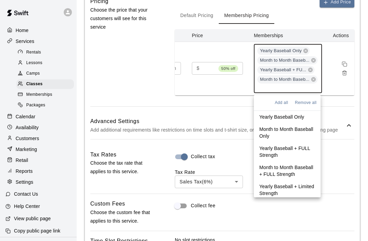
click at [303, 189] on p "Yearly Baseball + Limited Strength" at bounding box center [287, 190] width 56 height 14
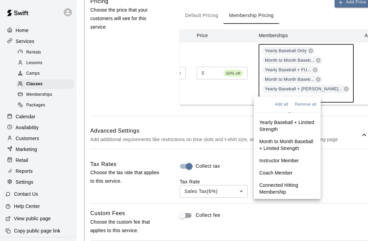
scroll to position [66, 0]
click at [294, 143] on p "Month to Month Baseball + Limited Strength" at bounding box center [287, 144] width 56 height 14
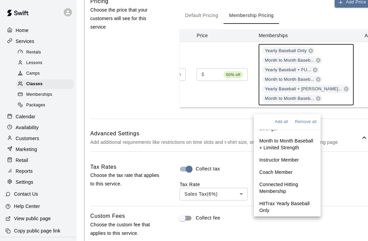
scroll to position [84, 0]
click at [283, 190] on p "Connected Hitting Membership" at bounding box center [287, 188] width 56 height 14
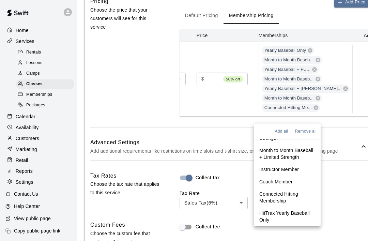
click at [227, 127] on div "Add Price Default Pricing Membership Pricing Sessions Price Memberships Actions…" at bounding box center [273, 62] width 189 height 130
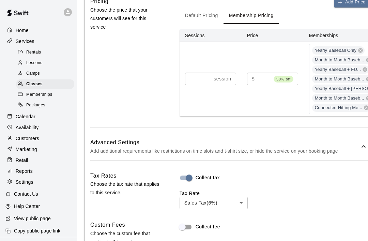
scroll to position [0, 0]
click at [200, 18] on button "Default Pricing" at bounding box center [201, 15] width 44 height 16
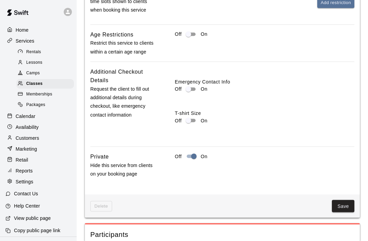
click at [343, 204] on button "Save" at bounding box center [342, 206] width 22 height 13
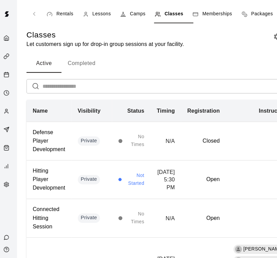
click at [47, 163] on h6 "Hitting Player Development" at bounding box center [46, 157] width 29 height 22
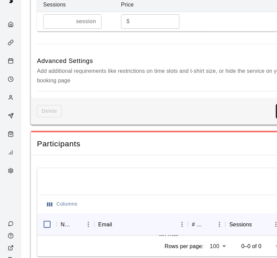
scroll to position [595, 0]
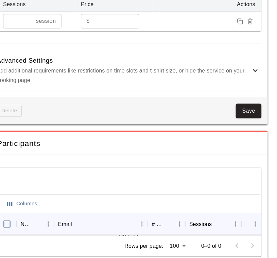
click at [254, 70] on icon at bounding box center [258, 74] width 8 height 8
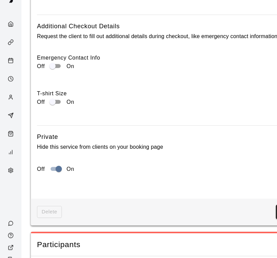
scroll to position [923, 0]
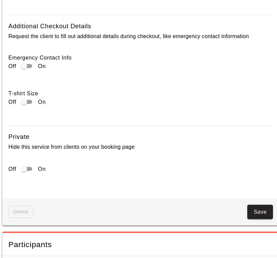
click at [241, 192] on button "Save" at bounding box center [252, 197] width 22 height 13
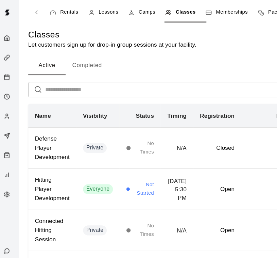
click at [88, 158] on span "Everyone" at bounding box center [84, 156] width 25 height 6
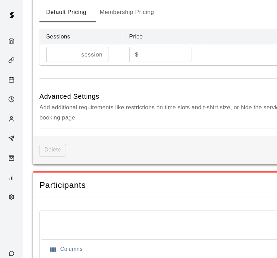
click at [207, 91] on p "Add additional requirements like restrictions on time slots and t-shirt size, o…" at bounding box center [143, 91] width 222 height 17
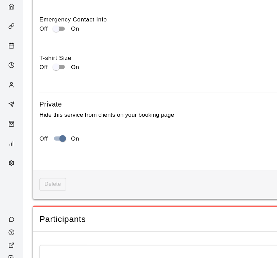
scroll to position [943, 0]
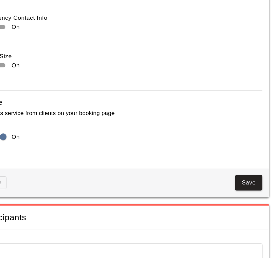
click at [241, 171] on button "Save" at bounding box center [252, 177] width 22 height 13
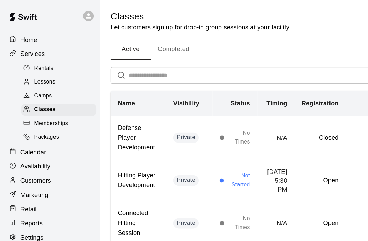
click at [26, 119] on p "Calendar" at bounding box center [26, 116] width 20 height 7
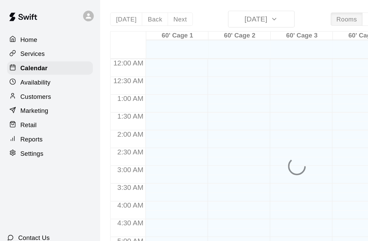
scroll to position [167, 0]
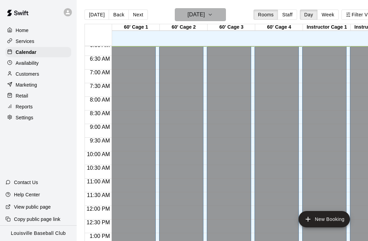
click at [205, 14] on h6 "[DATE]" at bounding box center [195, 15] width 17 height 10
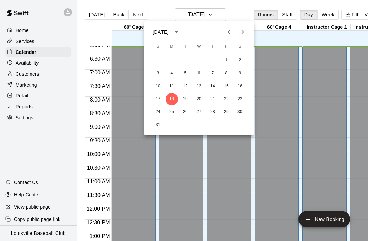
click at [243, 31] on icon "Next month" at bounding box center [242, 32] width 8 height 8
click at [241, 32] on icon "Next month" at bounding box center [242, 32] width 8 height 8
click at [173, 74] on button "3" at bounding box center [171, 73] width 12 height 12
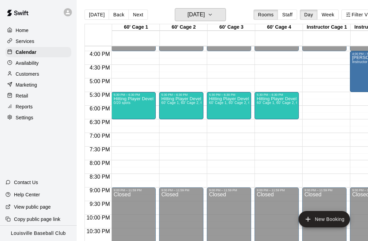
scroll to position [430, 0]
